Goal: Task Accomplishment & Management: Manage account settings

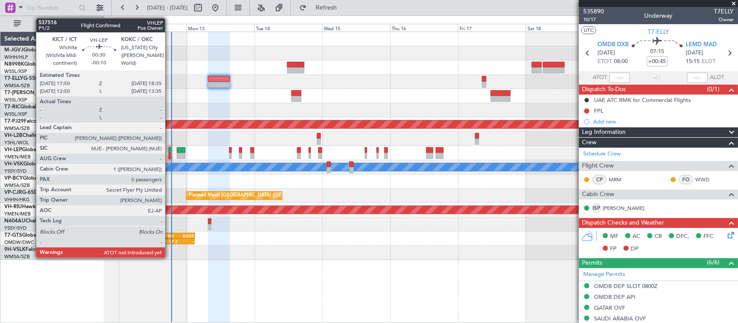
click at [169, 150] on div at bounding box center [170, 150] width 2 height 6
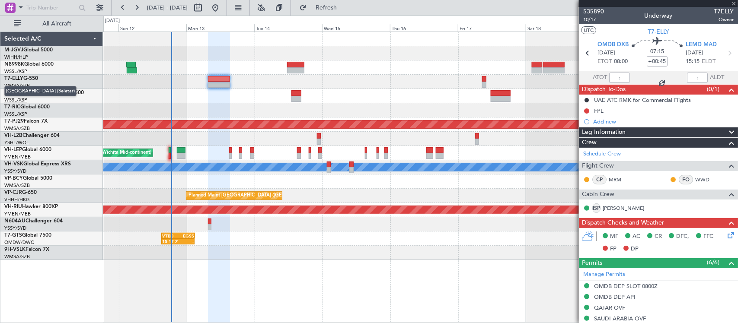
type input "-00:10"
type input "0"
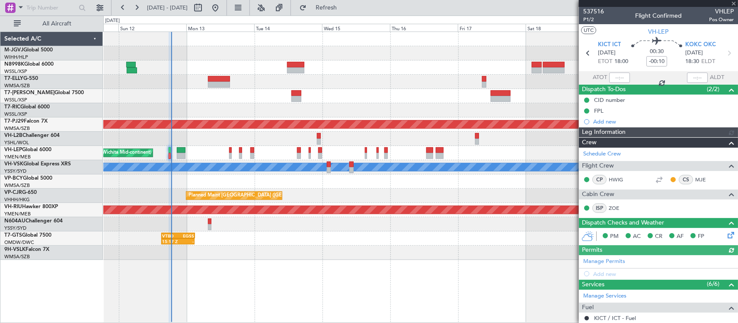
type input "[PERSON_NAME] (KYA)"
click at [617, 77] on div at bounding box center [619, 78] width 21 height 10
click at [621, 79] on div at bounding box center [619, 78] width 21 height 10
click at [619, 79] on input "text" at bounding box center [619, 78] width 21 height 10
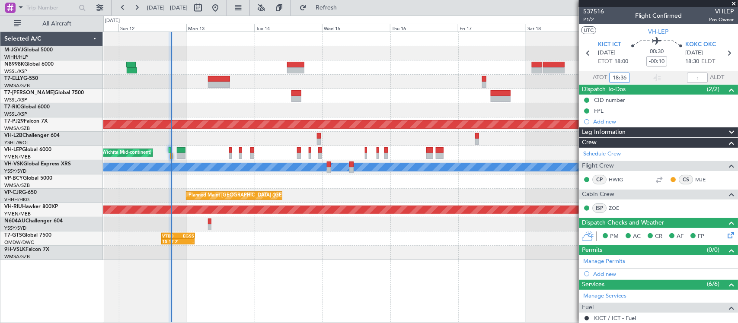
type input "18:36"
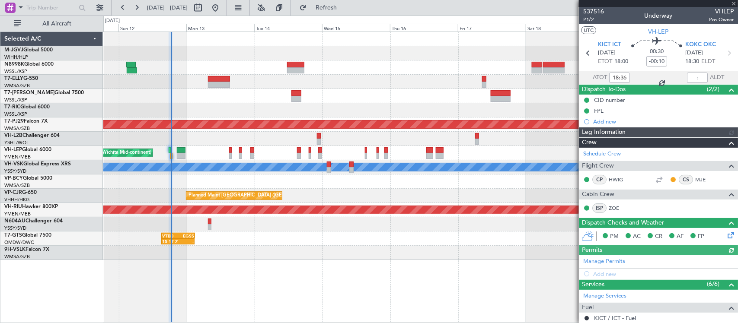
type input "[PERSON_NAME] (KYA)"
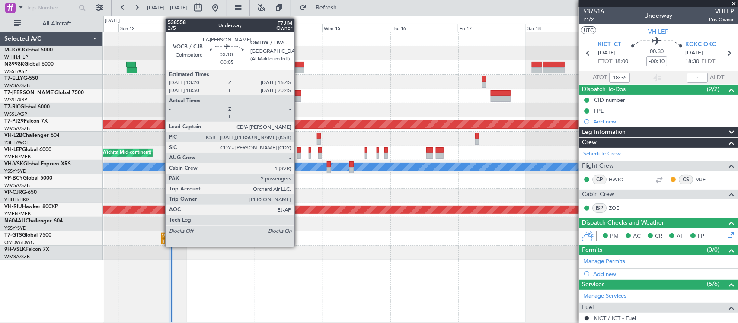
click at [299, 93] on div at bounding box center [296, 93] width 10 height 6
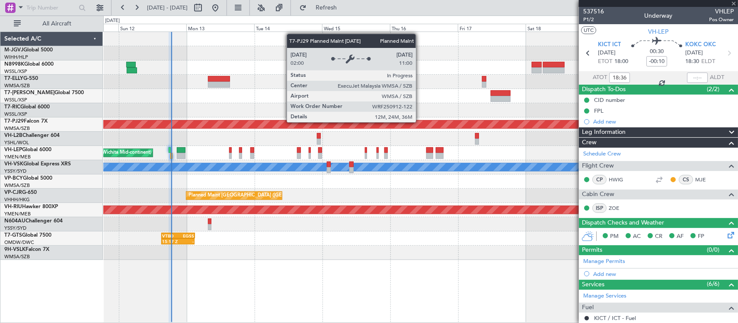
type input "-00:05"
type input "2"
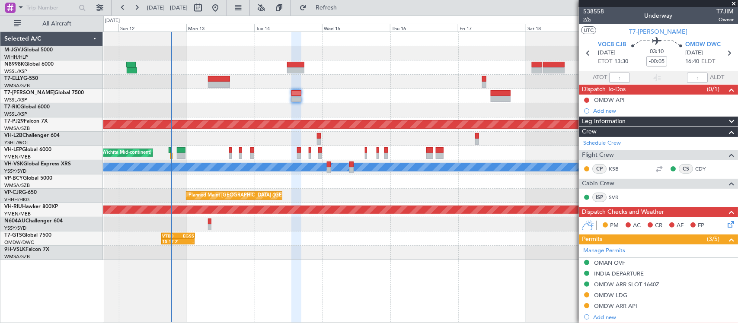
click at [587, 18] on span "2/5" at bounding box center [593, 19] width 21 height 7
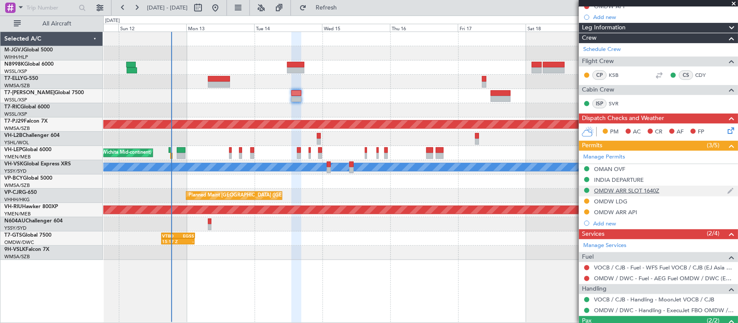
scroll to position [150, 0]
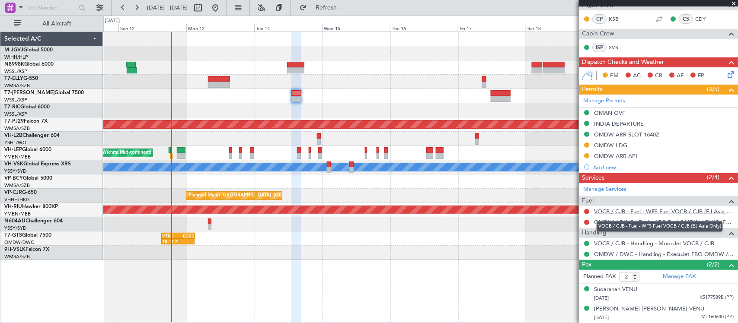
click at [618, 213] on link "VOCB / CJB - Fuel - WFS Fuel VOCB / CJB (EJ Asia Only)" at bounding box center [664, 211] width 140 height 7
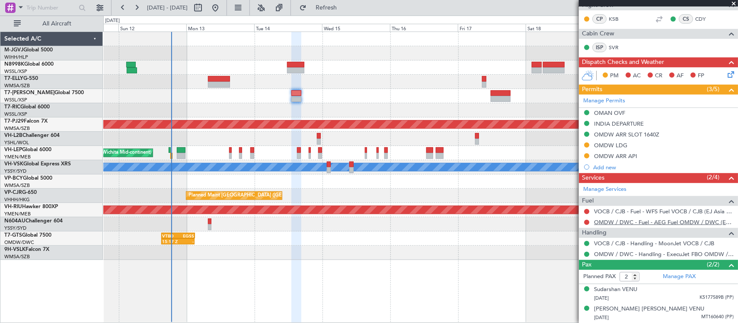
click at [614, 225] on link "OMDW / DWC - Fuel - AEG Fuel OMDW / DWC (EJ Asia Only)" at bounding box center [664, 222] width 140 height 7
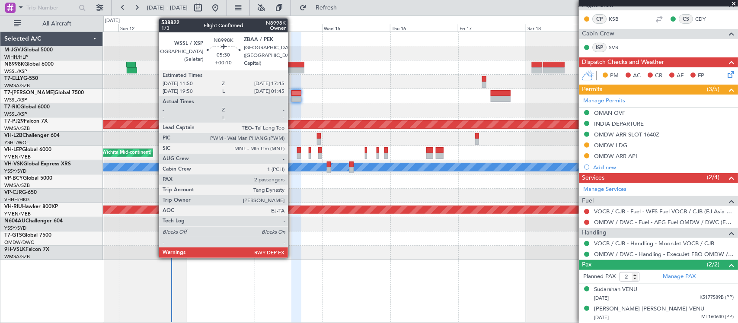
click at [292, 65] on div at bounding box center [295, 65] width 17 height 6
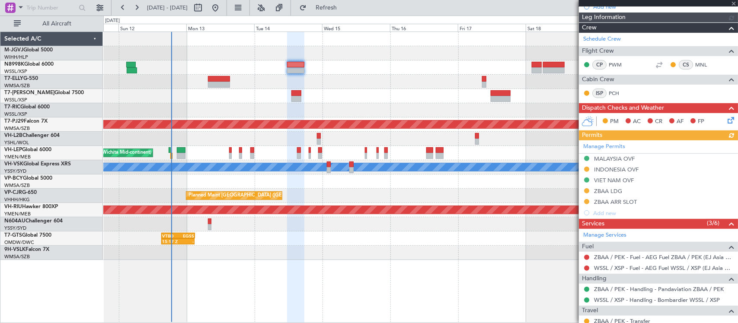
scroll to position [226, 0]
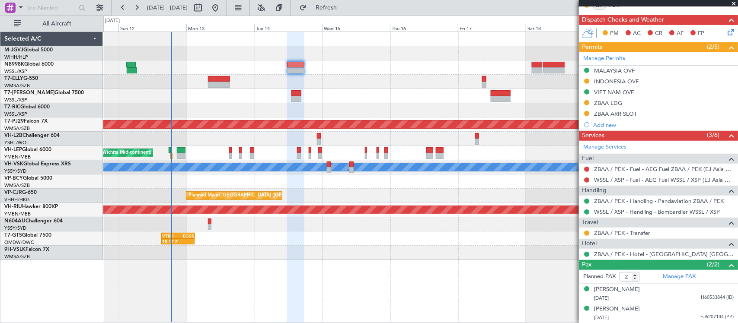
click at [588, 184] on div "WSSL / XSP - Fuel - AEG Fuel WSSL / XSP (EJ Asia Only)" at bounding box center [658, 180] width 159 height 11
click at [585, 179] on button at bounding box center [586, 180] width 5 height 5
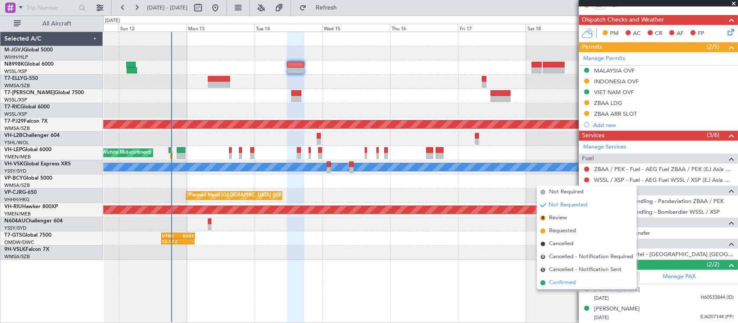
click at [551, 283] on span "Confirmed" at bounding box center [562, 283] width 27 height 9
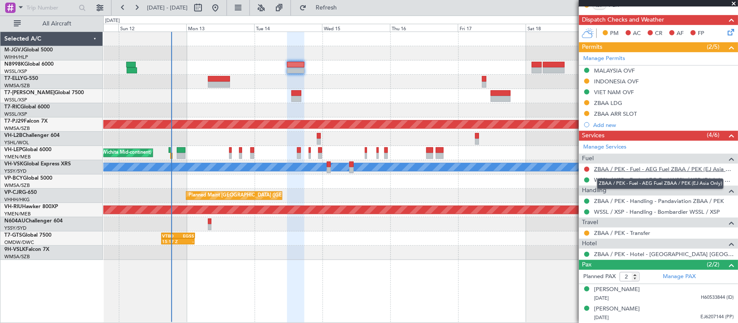
click at [602, 166] on link "ZBAA / PEK - Fuel - AEG Fuel ZBAA / PEK (EJ Asia Only)" at bounding box center [664, 169] width 140 height 7
click at [340, 91] on div "Planned Maint [GEOGRAPHIC_DATA] ([GEOGRAPHIC_DATA] Intl) Planned Maint [GEOGRAP…" at bounding box center [420, 146] width 634 height 228
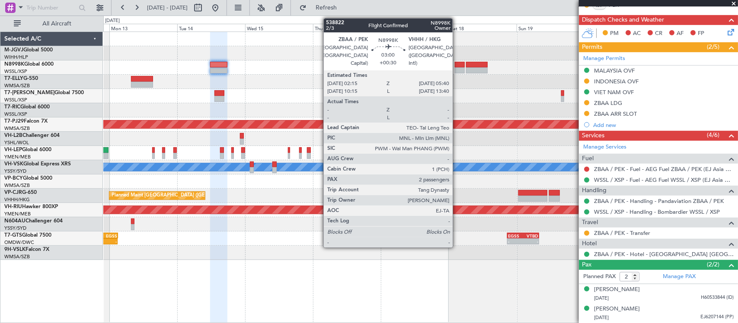
click at [457, 67] on div at bounding box center [460, 70] width 10 height 6
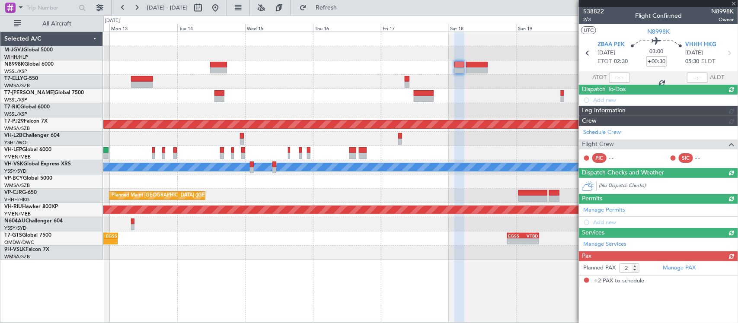
scroll to position [0, 0]
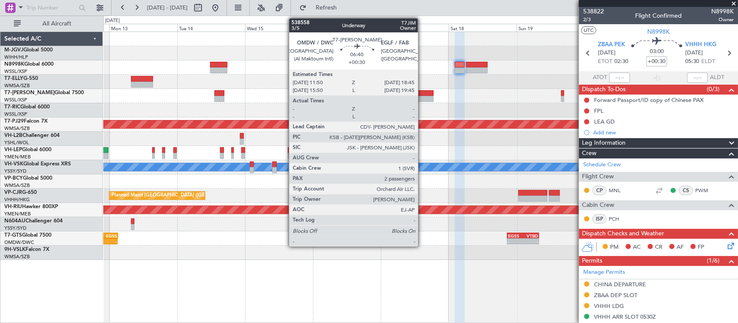
click at [422, 95] on div at bounding box center [424, 93] width 20 height 6
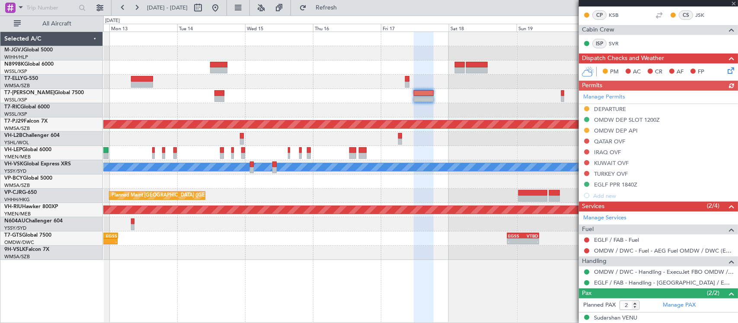
scroll to position [194, 0]
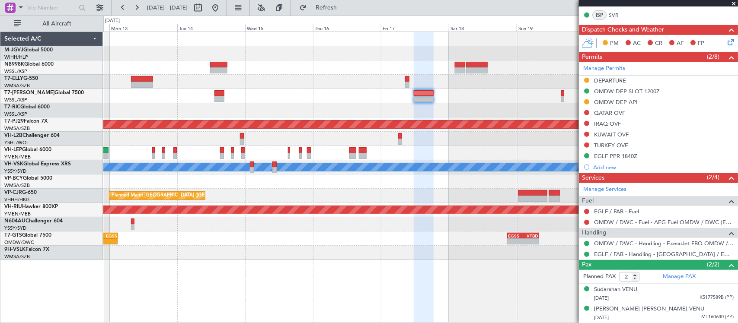
click at [409, 99] on div at bounding box center [420, 96] width 634 height 14
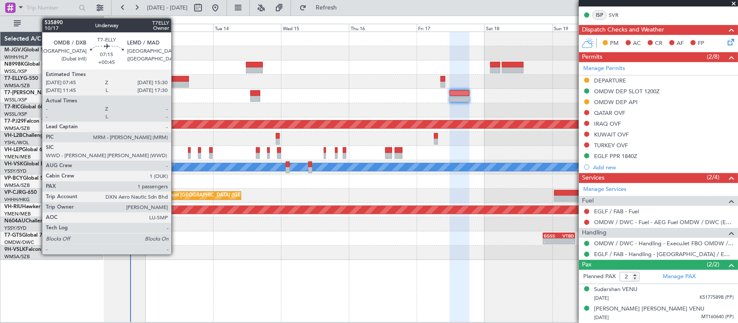
click at [175, 83] on div at bounding box center [178, 85] width 22 height 6
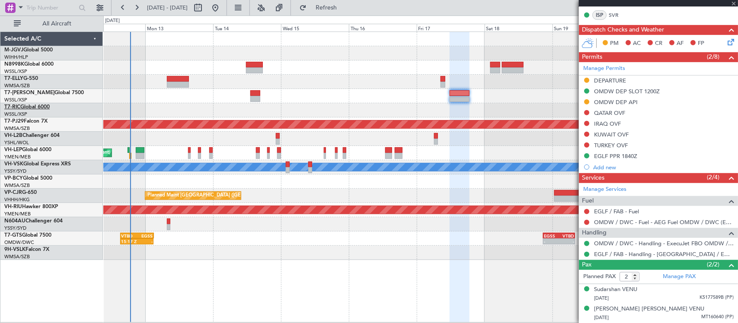
type input "+00:45"
type input "1"
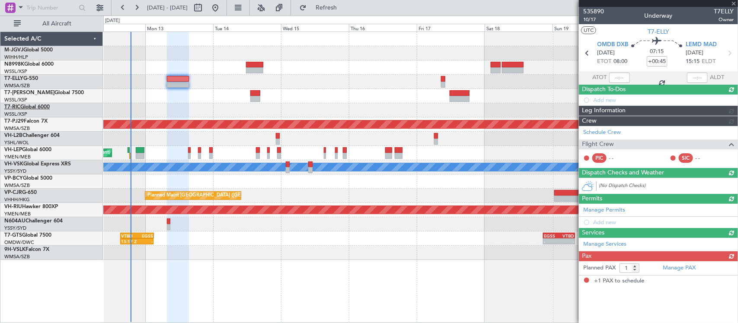
scroll to position [0, 0]
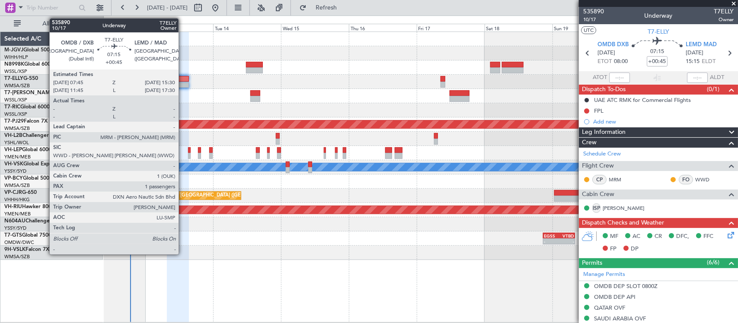
click at [183, 79] on div at bounding box center [178, 79] width 22 height 6
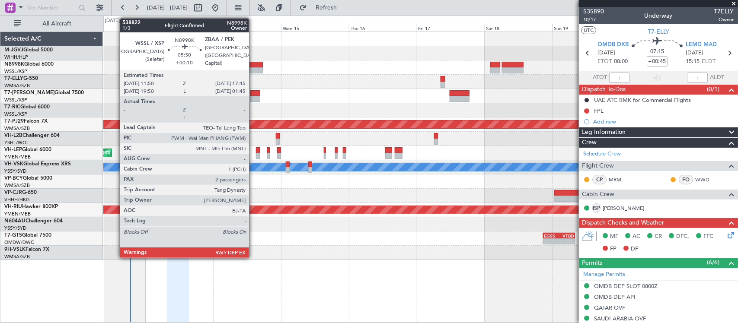
click at [253, 68] on div at bounding box center [254, 70] width 17 height 6
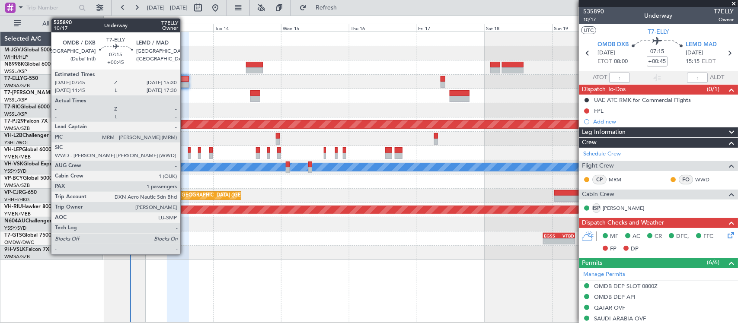
click at [184, 80] on div at bounding box center [178, 79] width 22 height 6
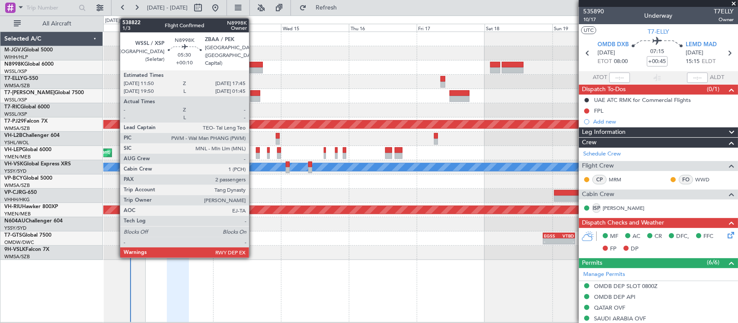
click at [253, 70] on div at bounding box center [254, 70] width 17 height 6
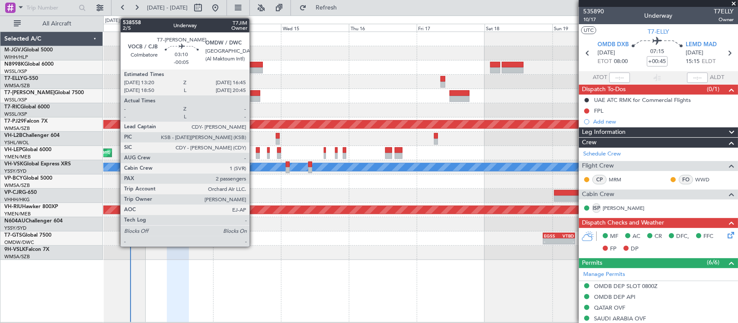
click at [254, 94] on div at bounding box center [255, 93] width 10 height 6
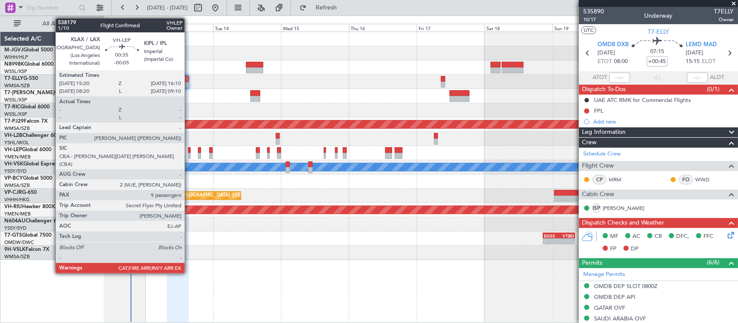
click at [189, 153] on div at bounding box center [189, 156] width 3 height 6
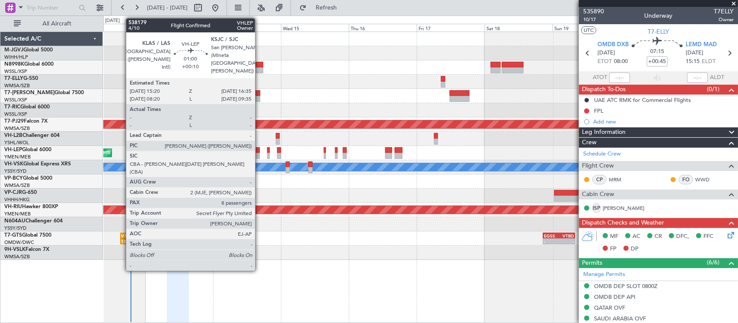
click at [259, 148] on div at bounding box center [258, 150] width 4 height 6
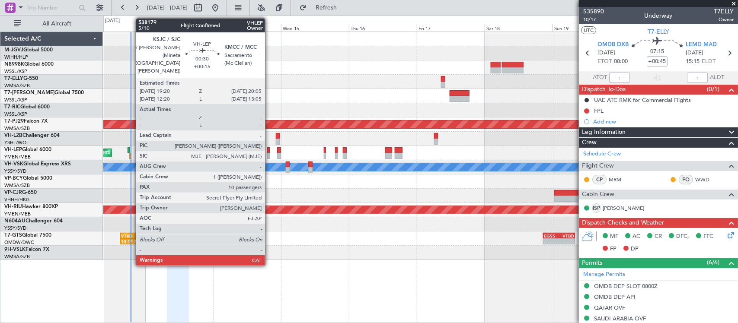
click at [269, 152] on div at bounding box center [268, 150] width 2 height 6
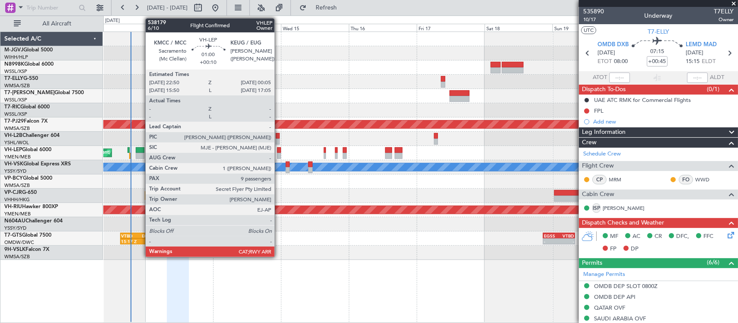
click at [279, 152] on div at bounding box center [279, 150] width 4 height 6
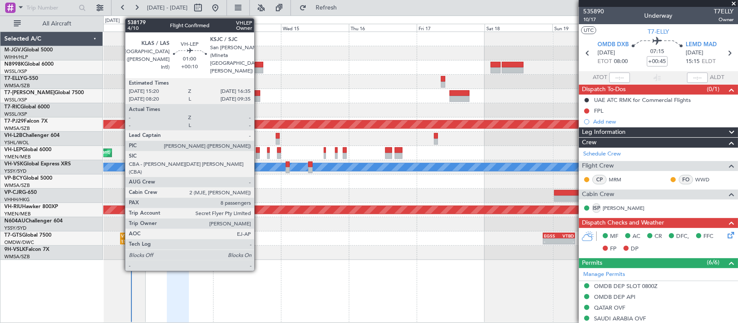
click at [258, 151] on div at bounding box center [258, 150] width 4 height 6
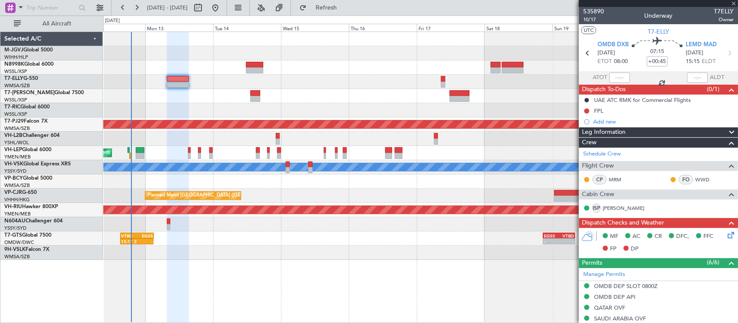
type input "+00:10"
type input "8"
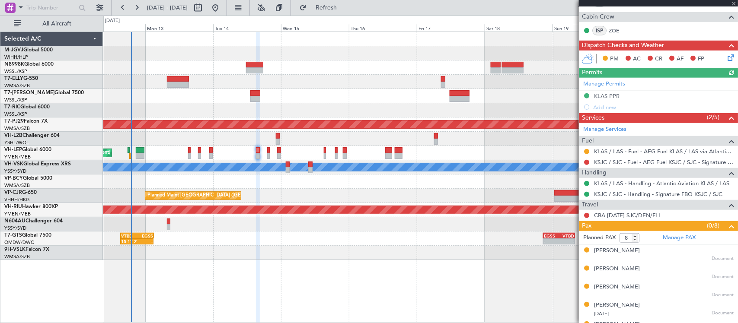
scroll to position [254, 0]
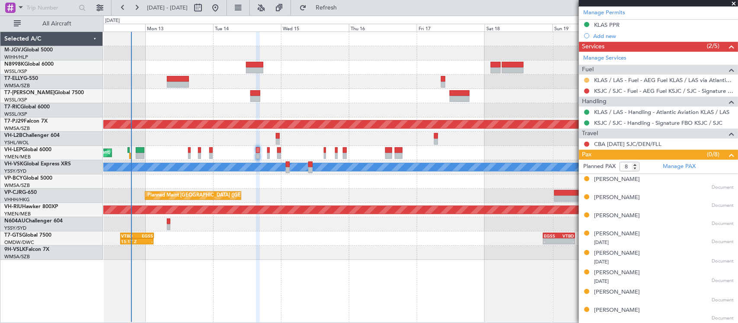
click at [586, 79] on button at bounding box center [586, 80] width 5 height 5
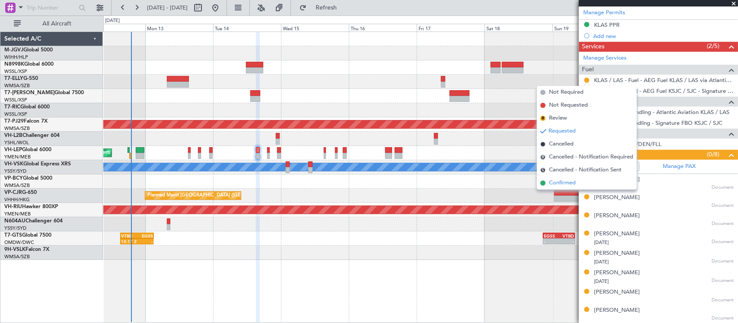
click at [555, 186] on span "Confirmed" at bounding box center [562, 183] width 27 height 9
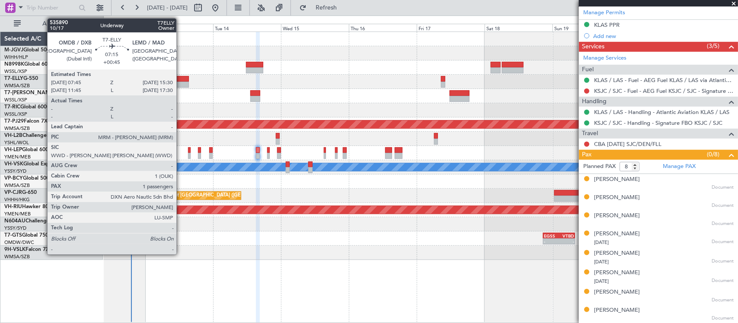
click at [181, 80] on div at bounding box center [178, 79] width 22 height 6
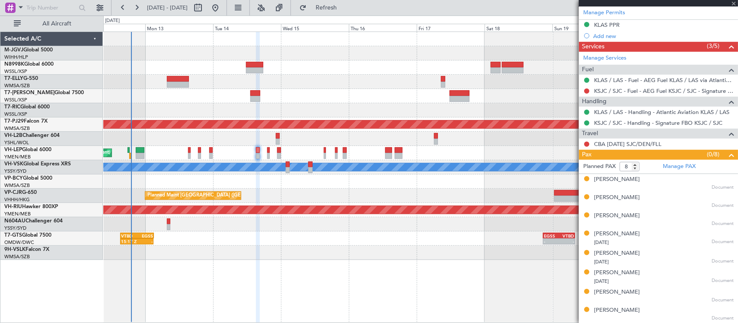
type input "+00:45"
type input "1"
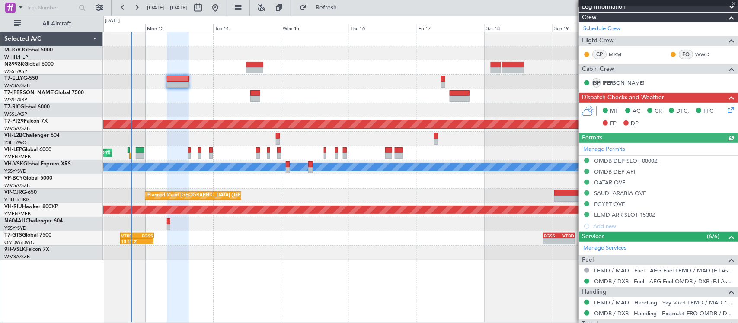
scroll to position [180, 0]
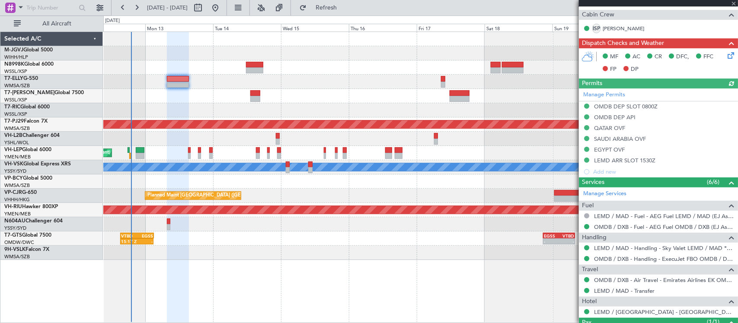
click at [604, 94] on div "Manage Permits OMDB DEP SLOT 0800Z OMDB DEP API [GEOGRAPHIC_DATA] OVF [GEOGRAPH…" at bounding box center [658, 133] width 159 height 89
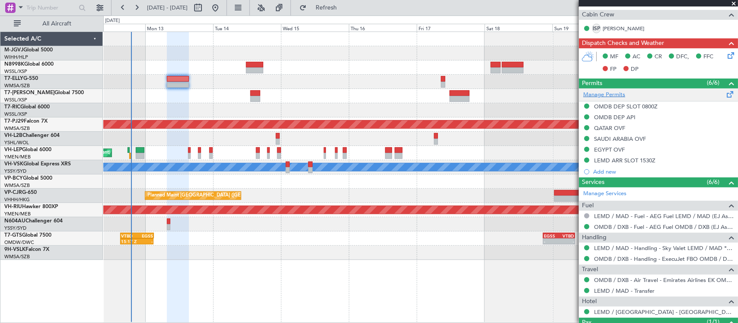
click at [612, 96] on link "Manage Permits" at bounding box center [604, 95] width 42 height 9
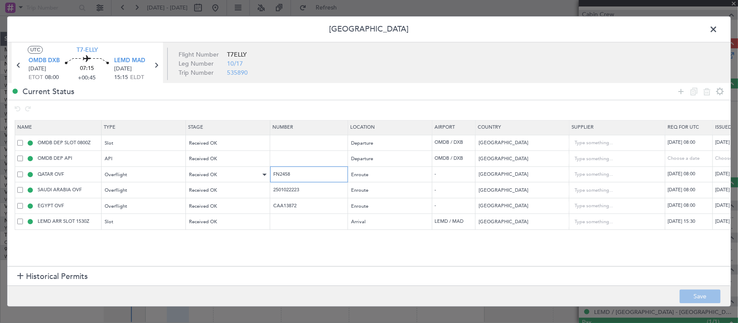
drag, startPoint x: 312, startPoint y: 176, endPoint x: 228, endPoint y: 176, distance: 84.7
click at [228, 176] on tr "QATAR OVF Overflight Received OK FN2458 Enroute - [GEOGRAPHIC_DATA] [DATE] 08:0…" at bounding box center [566, 175] width 1102 height 16
click at [284, 190] on input "2501022223" at bounding box center [309, 190] width 75 height 7
click at [286, 208] on input "CAA13872" at bounding box center [309, 205] width 75 height 7
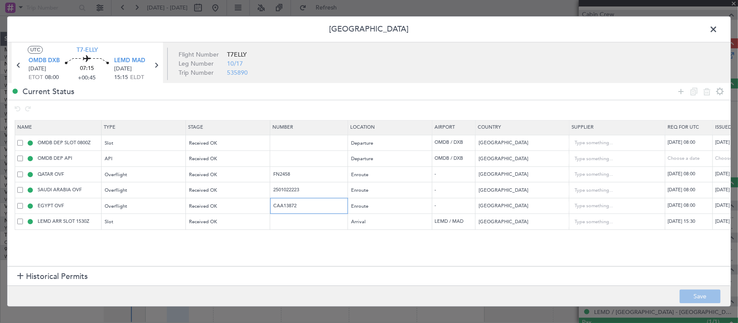
click at [286, 208] on input "CAA13872" at bounding box center [309, 205] width 75 height 7
drag, startPoint x: 716, startPoint y: 30, endPoint x: 699, endPoint y: 39, distance: 19.5
click at [717, 30] on span at bounding box center [717, 31] width 0 height 17
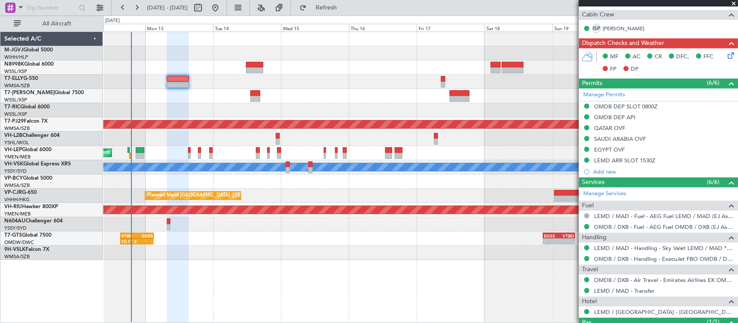
click at [214, 112] on div at bounding box center [420, 110] width 634 height 14
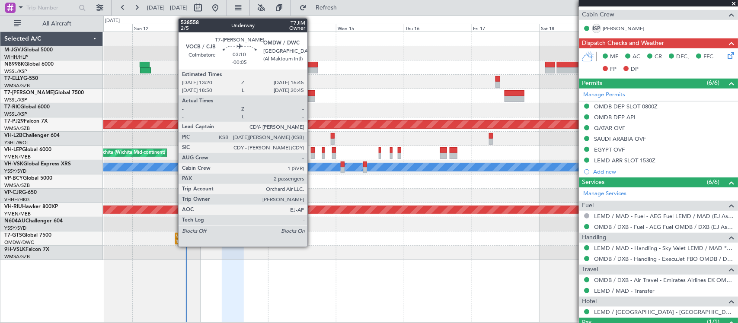
click at [312, 96] on div at bounding box center [310, 99] width 10 height 6
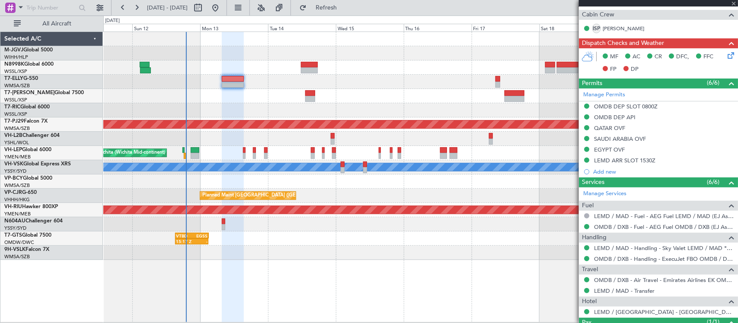
type input "-00:05"
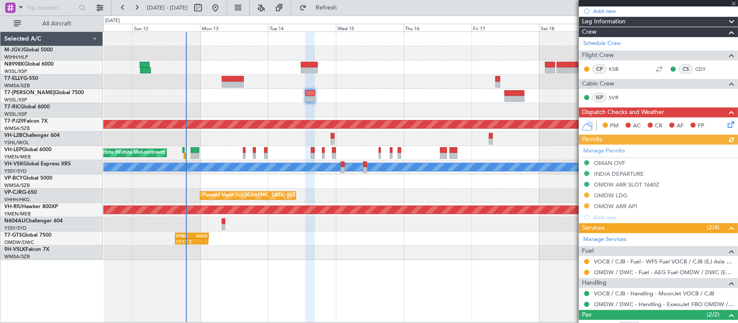
scroll to position [150, 0]
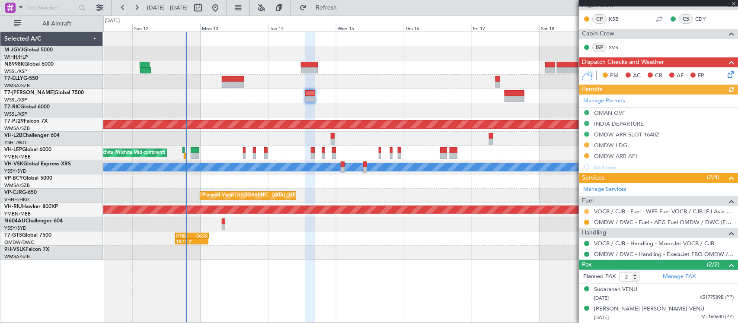
click at [585, 211] on button at bounding box center [586, 211] width 5 height 5
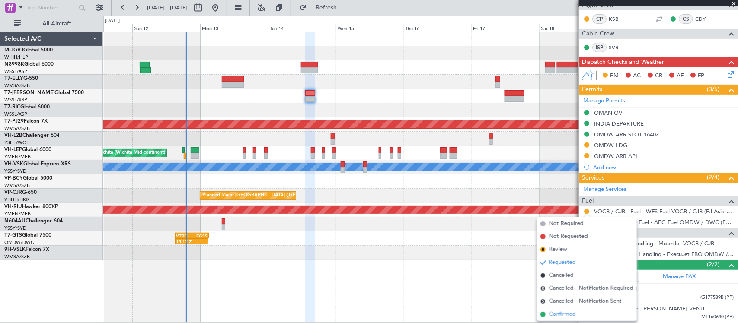
click at [554, 316] on span "Confirmed" at bounding box center [562, 314] width 27 height 9
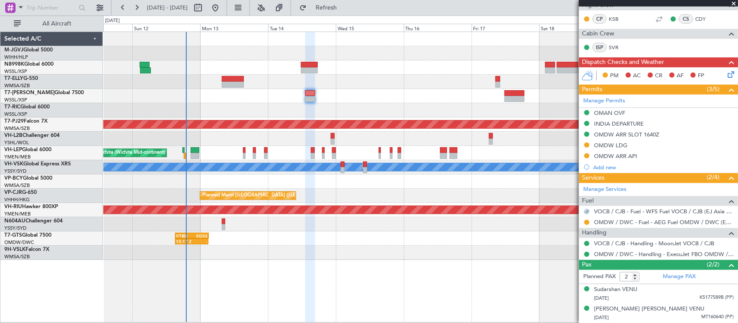
scroll to position [0, 0]
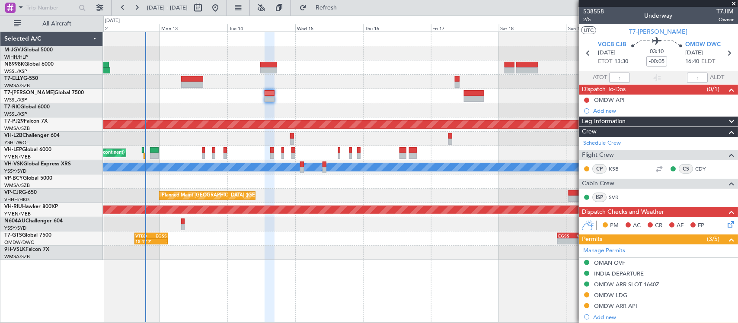
click at [303, 258] on div at bounding box center [420, 253] width 634 height 14
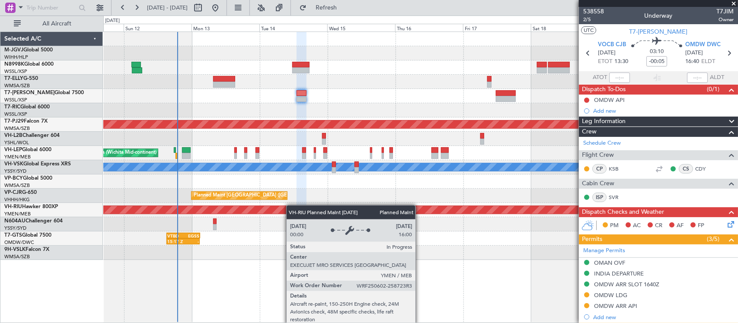
click at [311, 206] on div "Planned Maint [GEOGRAPHIC_DATA] ([GEOGRAPHIC_DATA])" at bounding box center [420, 210] width 634 height 14
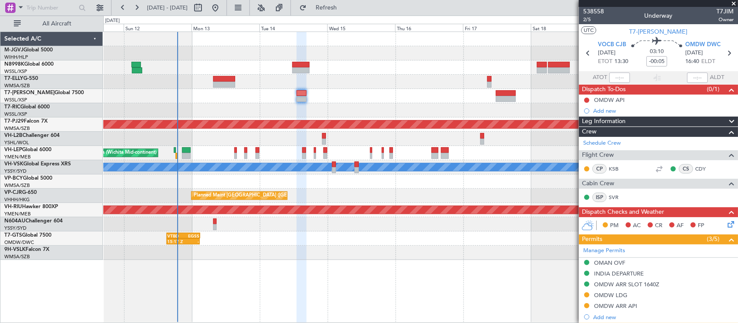
click at [325, 187] on div at bounding box center [420, 182] width 634 height 14
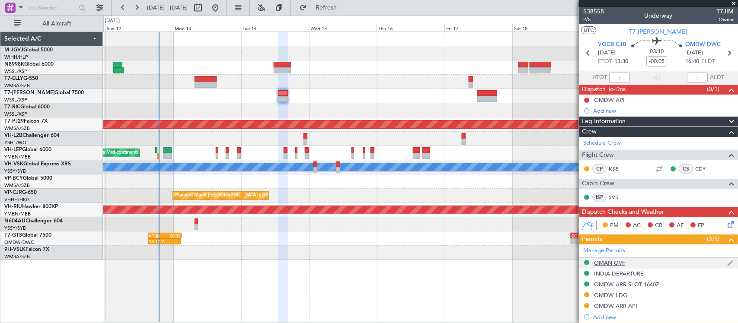
scroll to position [150, 0]
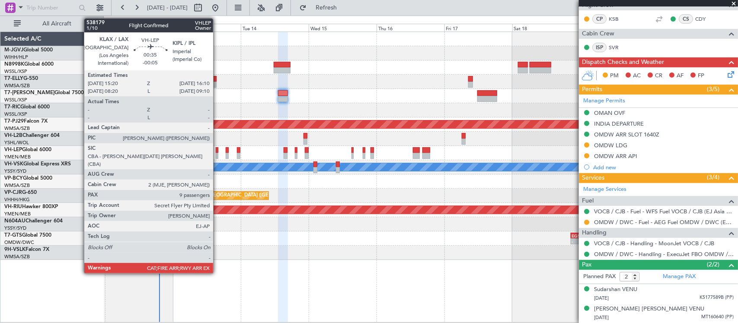
click at [217, 154] on div at bounding box center [217, 156] width 3 height 6
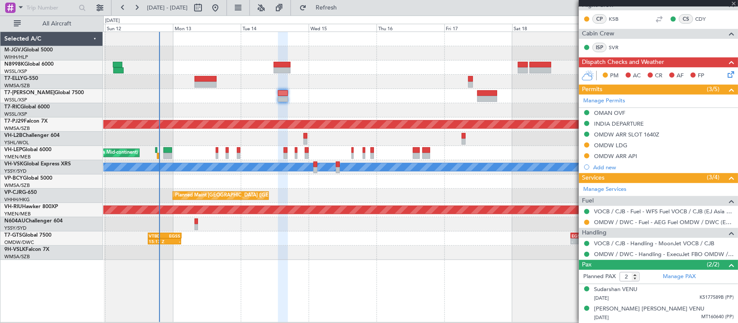
type input "9"
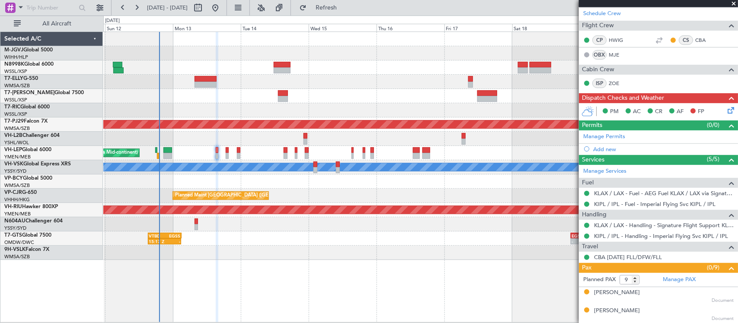
scroll to position [262, 0]
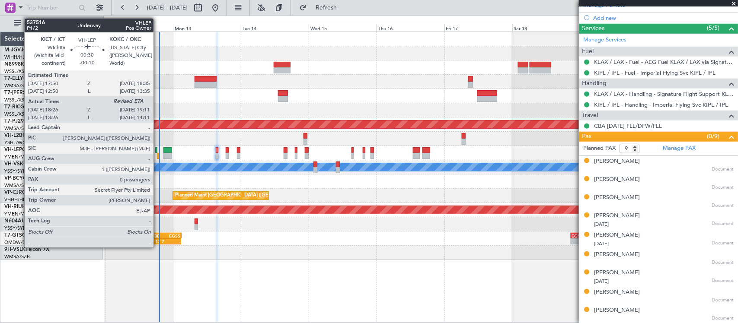
click at [158, 156] on div at bounding box center [158, 156] width 2 height 6
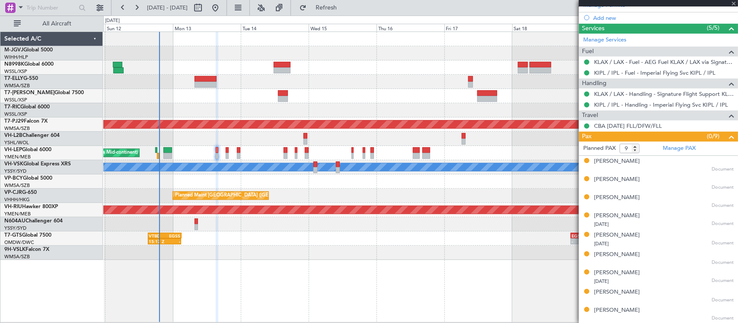
type input "-00:10"
type input "18:36"
type input "0"
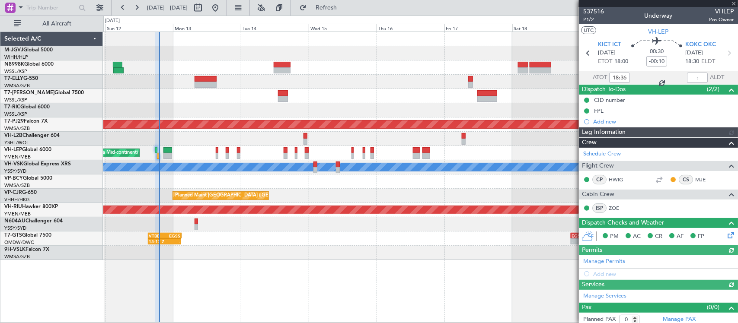
type input "[PERSON_NAME] (KYA)"
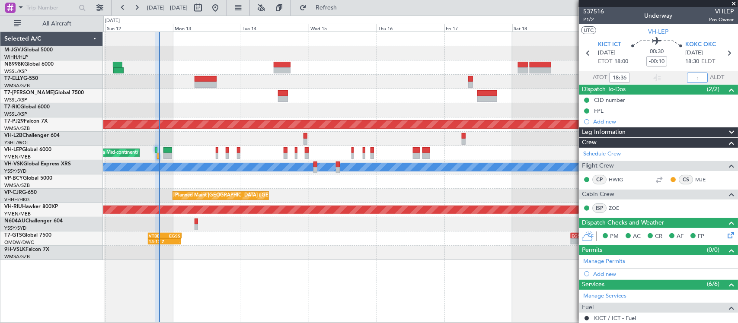
click at [693, 76] on input "text" at bounding box center [697, 78] width 21 height 10
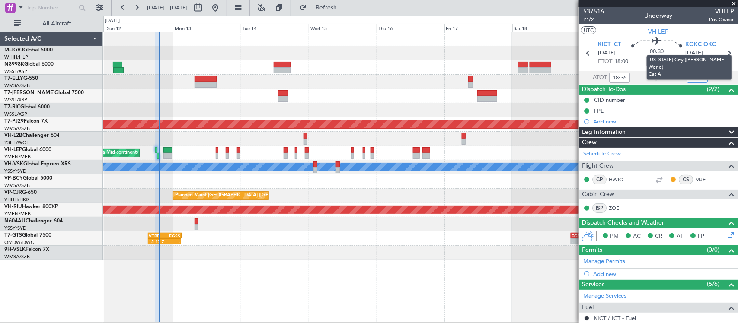
type input "19:05"
click at [723, 51] on mat-tooltip-component "[US_STATE] City ([PERSON_NAME] World) Cat A" at bounding box center [688, 67] width 97 height 37
click at [723, 52] on icon at bounding box center [728, 53] width 11 height 11
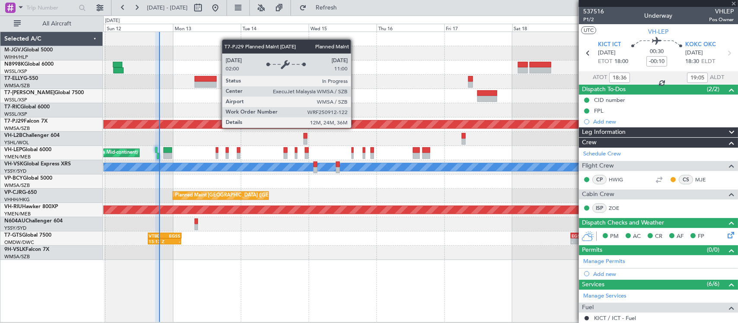
type input "+00:10"
type input "2"
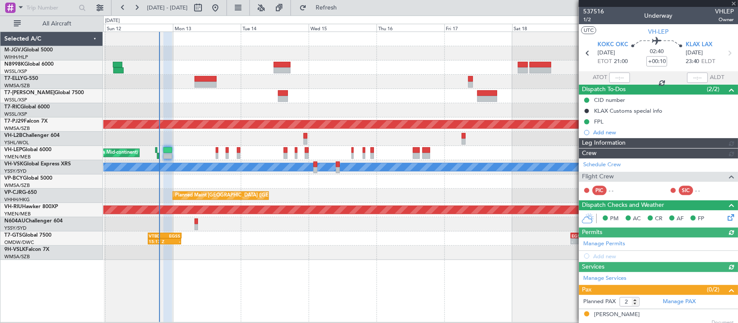
type input "[PERSON_NAME] (KYA)"
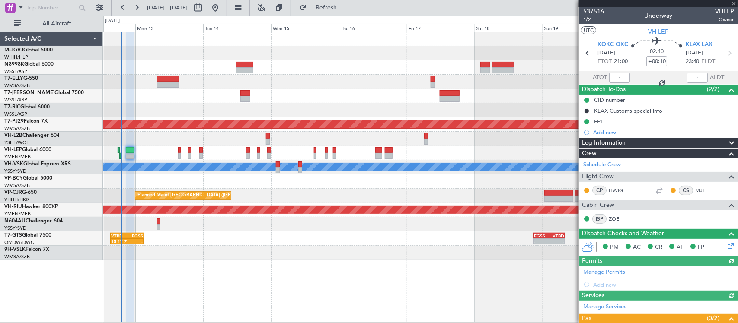
click at [414, 204] on div "Planned Maint [GEOGRAPHIC_DATA] ([GEOGRAPHIC_DATA])" at bounding box center [420, 210] width 634 height 14
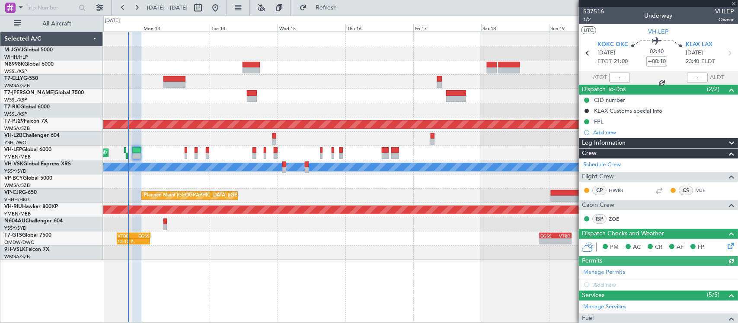
click at [461, 187] on div at bounding box center [420, 182] width 634 height 14
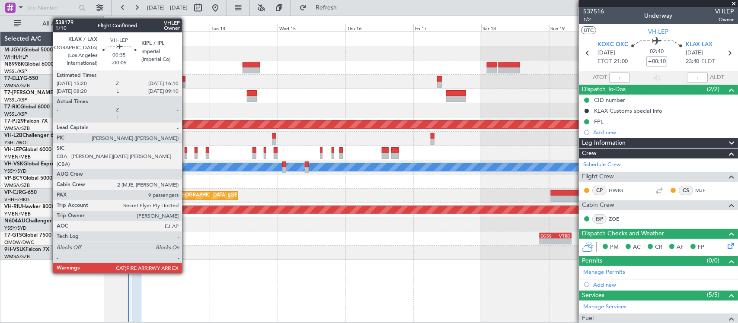
click at [186, 155] on div at bounding box center [186, 156] width 3 height 6
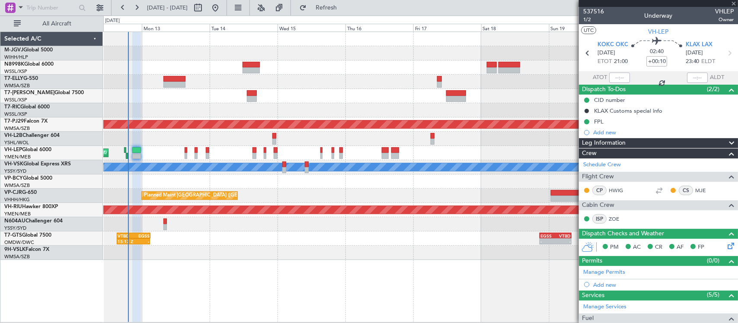
type input "-00:05"
type input "9"
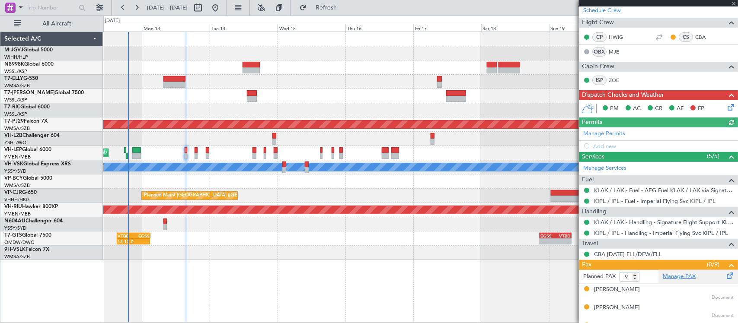
scroll to position [262, 0]
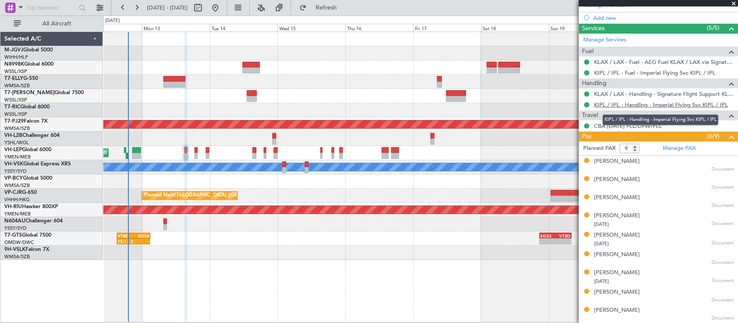
click at [646, 103] on link "KIPL / IPL - Handling - Imperial Flying Svc KIPL / IPL" at bounding box center [661, 104] width 134 height 7
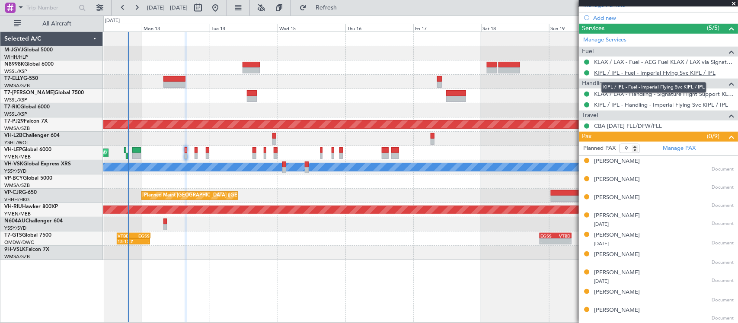
click at [647, 74] on link "KIPL / IPL - Fuel - Imperial Flying Svc KIPL / IPL" at bounding box center [654, 72] width 121 height 7
click at [363, 104] on div at bounding box center [420, 110] width 634 height 14
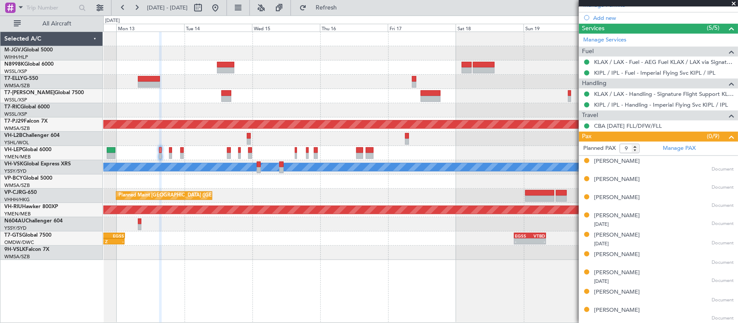
click at [410, 102] on div "Planned Maint [GEOGRAPHIC_DATA] (Sultan [PERSON_NAME] [PERSON_NAME] - Subang) U…" at bounding box center [420, 146] width 634 height 228
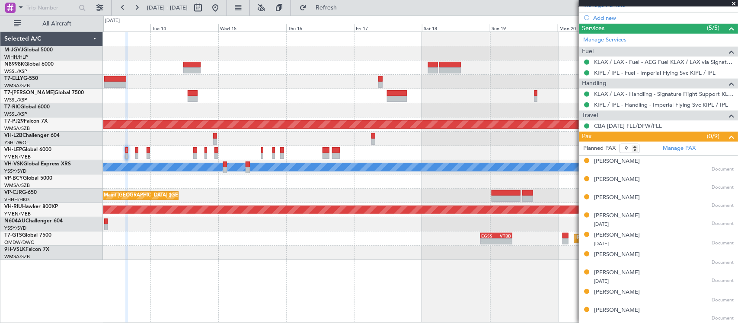
click at [427, 190] on div "Planned Maint [GEOGRAPHIC_DATA] (Sultan [PERSON_NAME] [PERSON_NAME] - Subang) U…" at bounding box center [420, 146] width 634 height 228
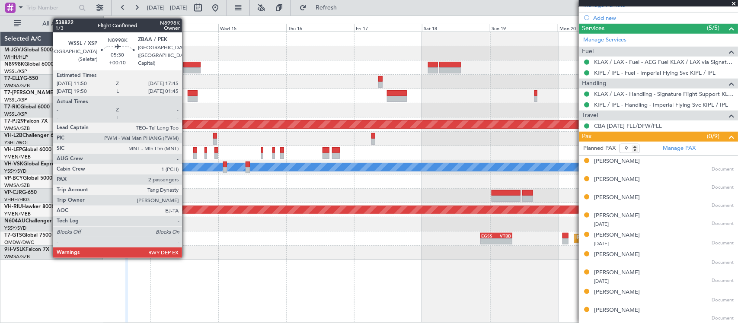
click at [186, 67] on div at bounding box center [191, 70] width 17 height 6
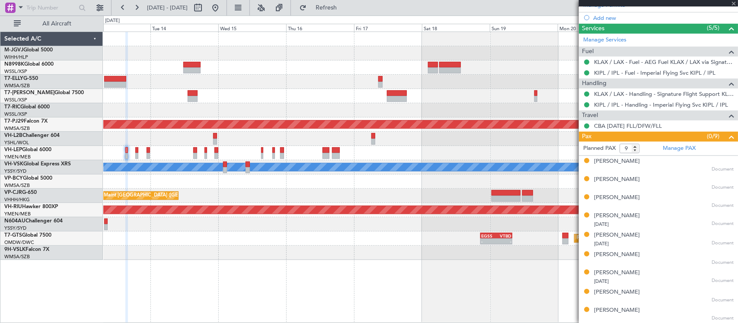
click at [341, 105] on div at bounding box center [420, 110] width 634 height 14
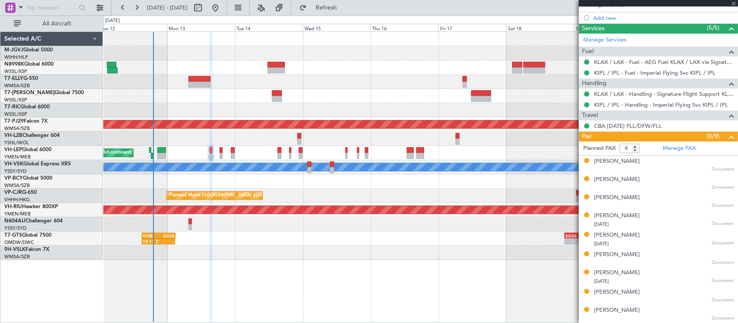
type input "+00:10"
type input "2"
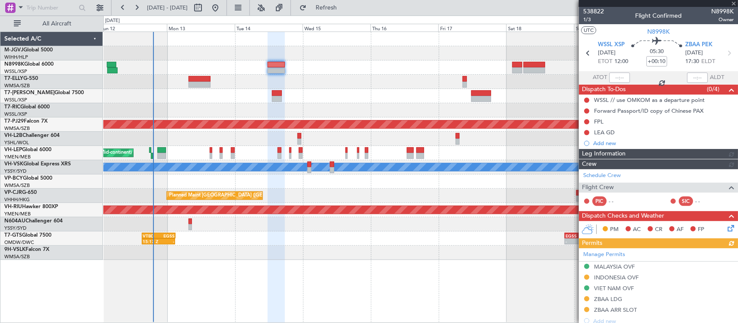
scroll to position [197, 0]
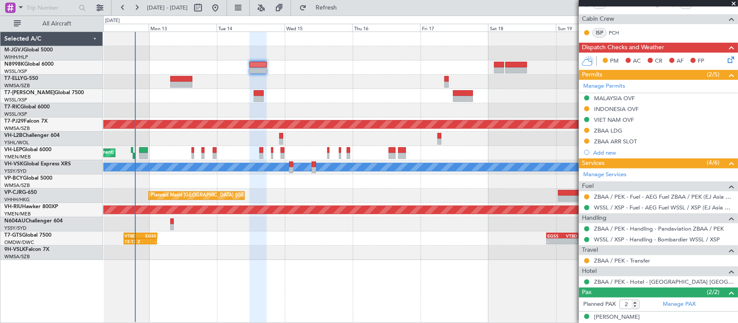
click at [358, 184] on div at bounding box center [420, 182] width 634 height 14
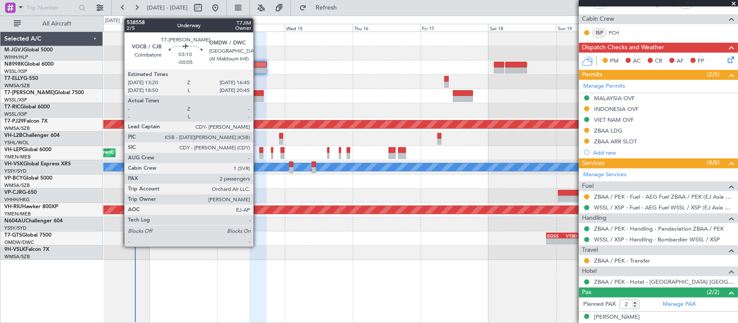
click at [258, 93] on div at bounding box center [259, 93] width 10 height 6
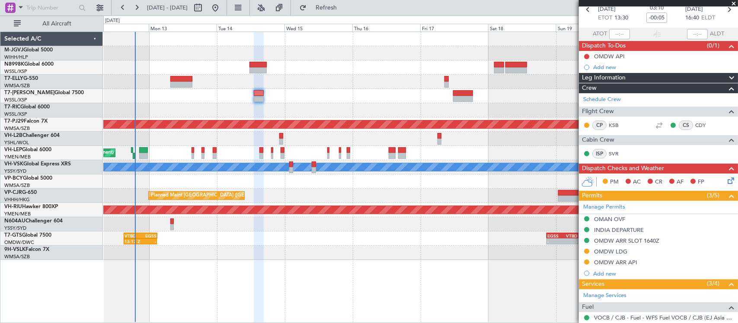
scroll to position [0, 0]
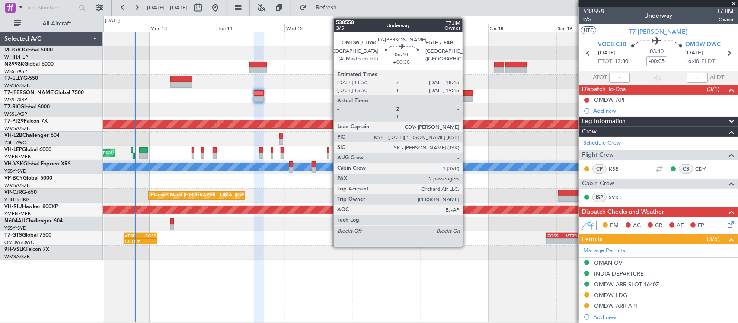
click at [467, 94] on div at bounding box center [463, 93] width 20 height 6
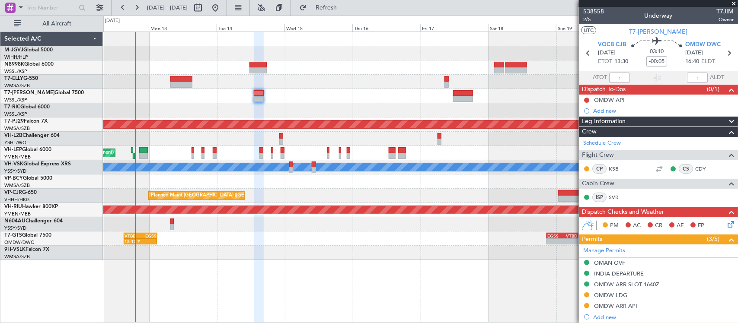
click at [414, 156] on div "Planned Maint [GEOGRAPHIC_DATA] ([GEOGRAPHIC_DATA] Intl) Planned Maint [GEOGRAP…" at bounding box center [420, 146] width 634 height 228
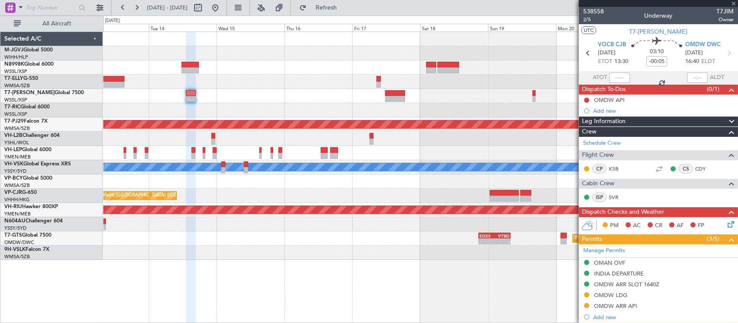
click at [493, 150] on div "Unplanned Maint Wichita (Wichita Mid-continent)" at bounding box center [420, 153] width 634 height 14
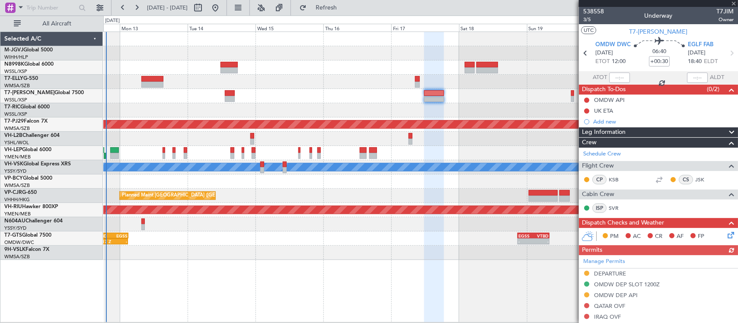
scroll to position [180, 0]
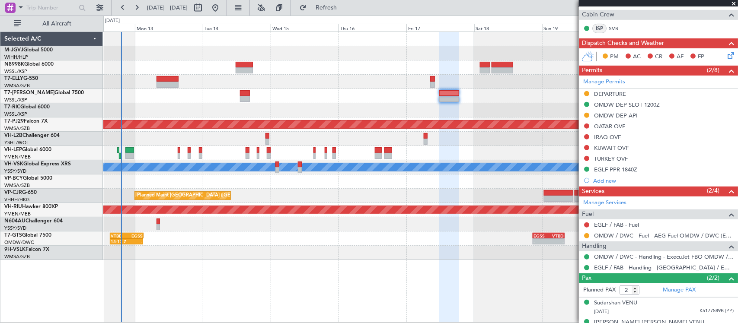
click at [465, 196] on div "Planned Maint [GEOGRAPHIC_DATA] ([GEOGRAPHIC_DATA] Intl)" at bounding box center [420, 196] width 634 height 14
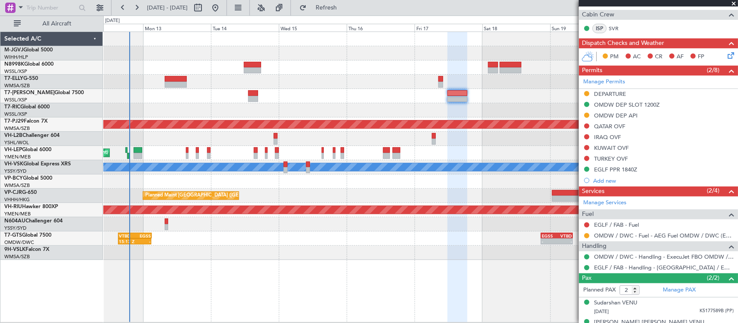
click at [497, 191] on div "Planned Maint [GEOGRAPHIC_DATA] ([GEOGRAPHIC_DATA] Intl)" at bounding box center [420, 196] width 634 height 14
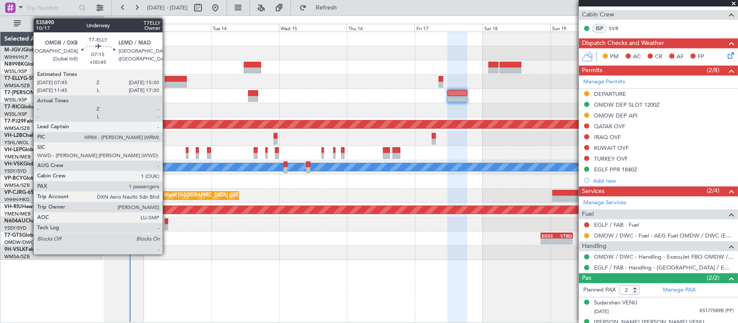
click at [167, 80] on div at bounding box center [176, 79] width 22 height 6
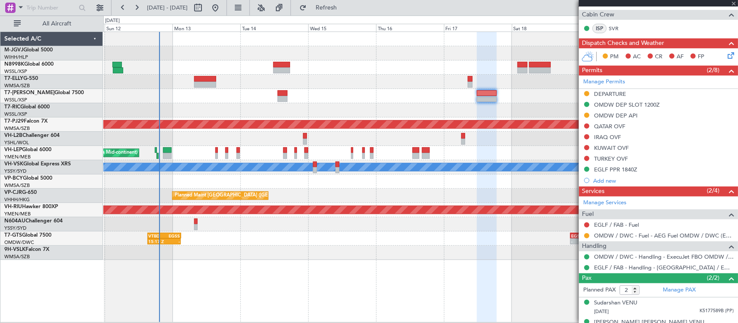
click at [345, 96] on div at bounding box center [420, 96] width 634 height 14
type input "+00:45"
type input "1"
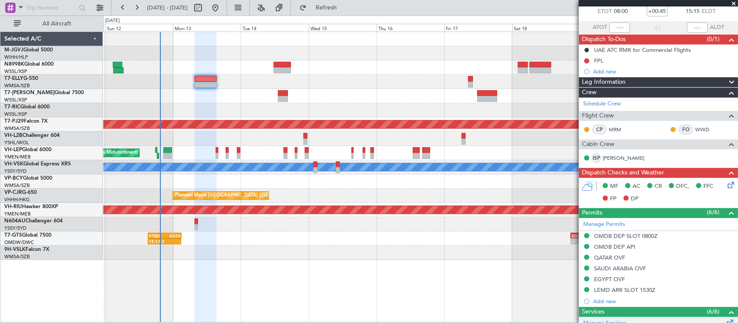
scroll to position [0, 0]
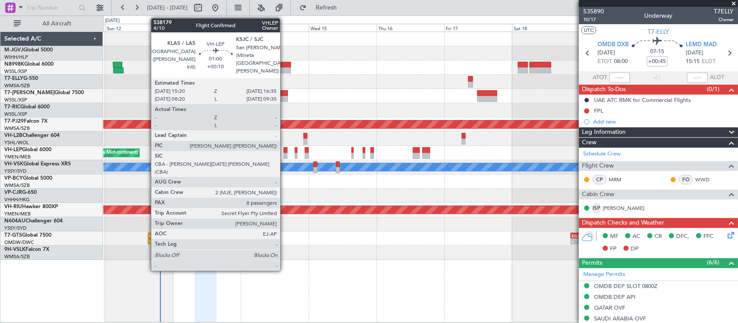
click at [284, 154] on div at bounding box center [285, 156] width 4 height 6
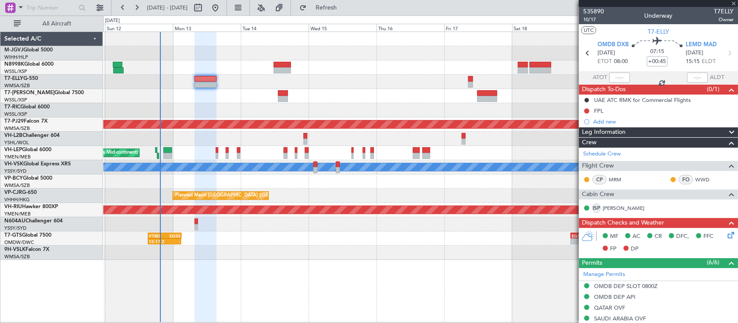
type input "+00:10"
type input "8"
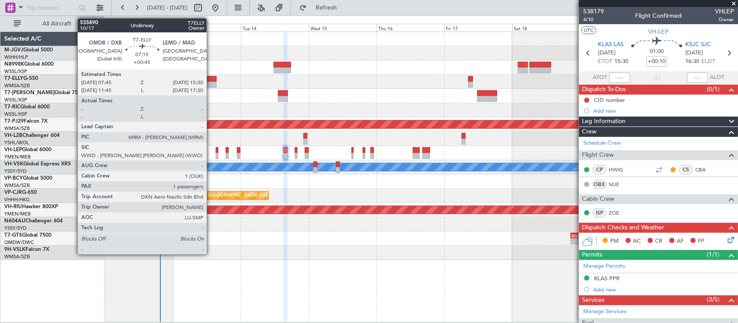
click at [211, 84] on div at bounding box center [205, 85] width 22 height 6
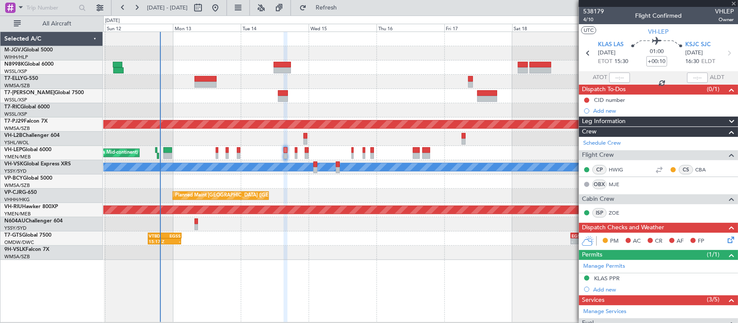
type input "+00:45"
type input "1"
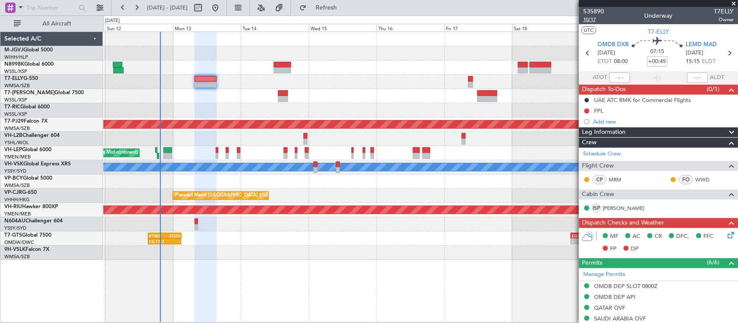
click at [588, 20] on span "10/17" at bounding box center [593, 19] width 21 height 7
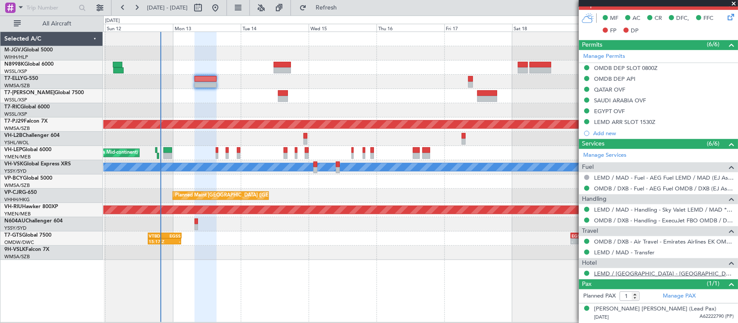
click at [623, 275] on link "LEMD / [GEOGRAPHIC_DATA] - [GEOGRAPHIC_DATA] and [GEOGRAPHIC_DATA]" at bounding box center [664, 273] width 140 height 7
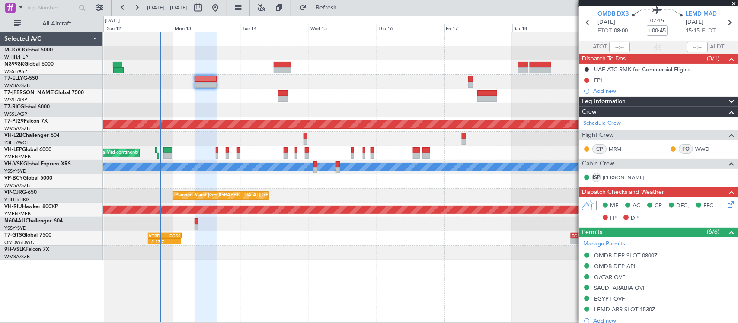
scroll to position [0, 0]
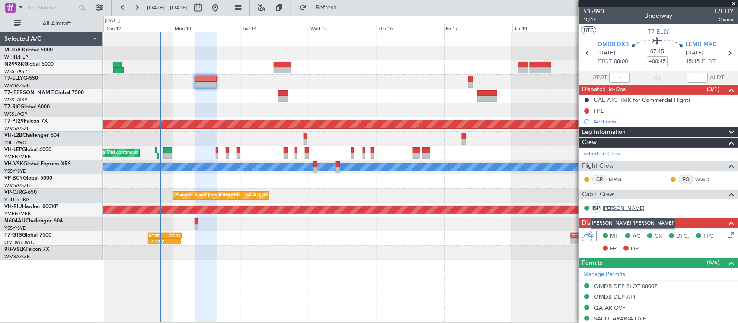
click at [612, 209] on link "[PERSON_NAME]" at bounding box center [622, 208] width 41 height 8
click at [588, 111] on button at bounding box center [586, 110] width 5 height 5
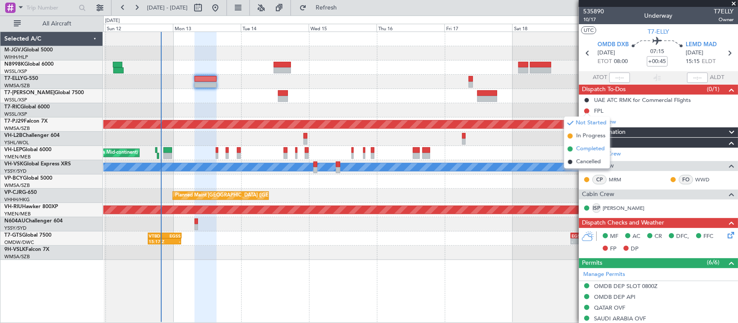
click at [590, 147] on span "Completed" at bounding box center [590, 149] width 29 height 9
